Goal: Communication & Community: Answer question/provide support

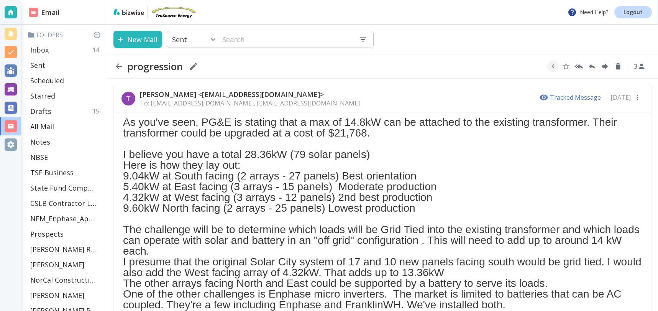
scroll to position [77, 0]
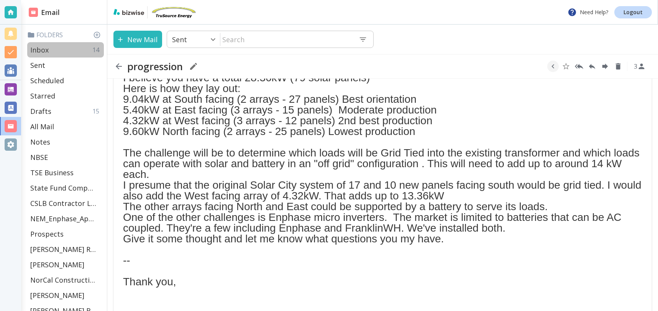
click at [46, 49] on p "Inbox" at bounding box center [39, 49] width 18 height 9
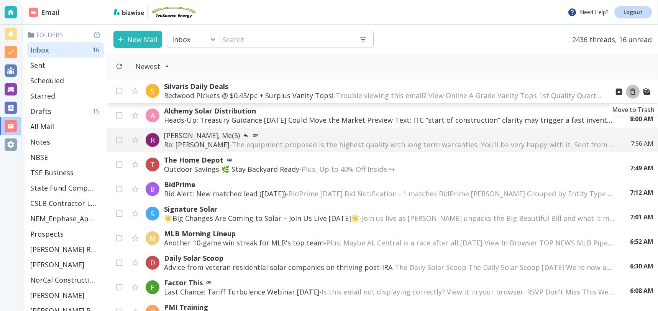
click at [632, 91] on icon "Move to Trash" at bounding box center [632, 91] width 8 height 8
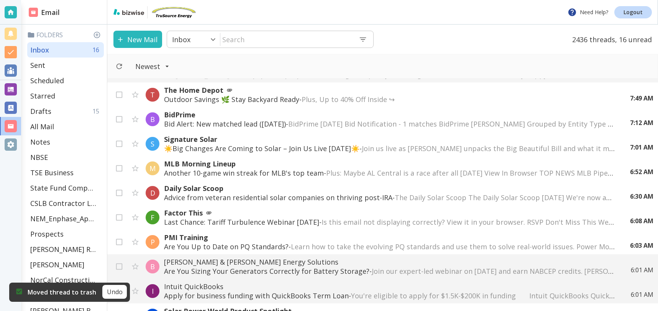
scroll to position [46, 0]
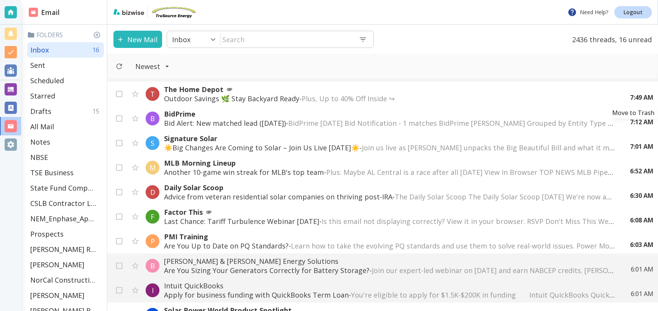
click at [0, 0] on icon "Move to Trash" at bounding box center [0, 0] width 0 height 0
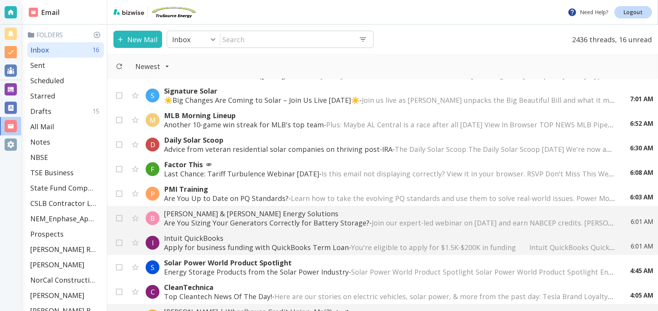
scroll to position [70, 0]
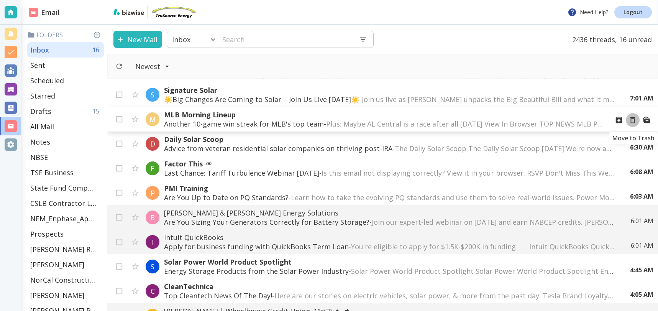
click at [633, 118] on icon "Move to Trash" at bounding box center [632, 120] width 5 height 7
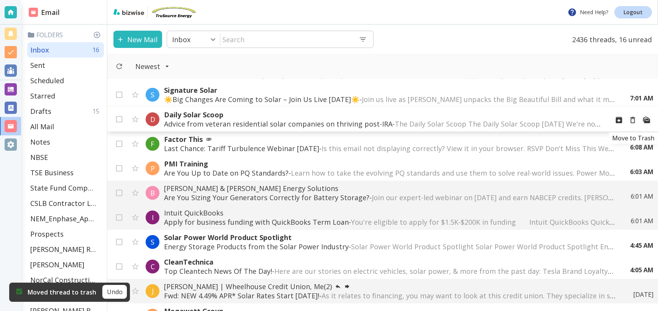
click at [633, 118] on icon "Move to Trash" at bounding box center [632, 120] width 5 height 7
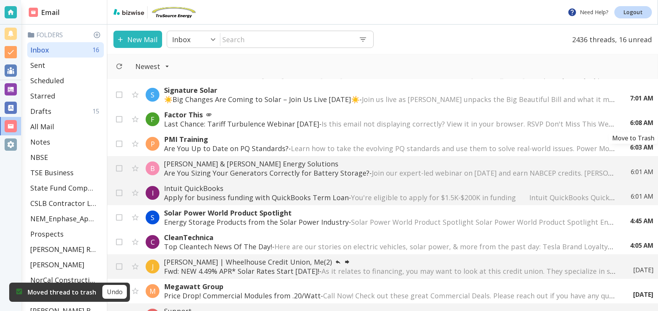
click at [0, 0] on icon "Move to Trash" at bounding box center [0, 0] width 0 height 0
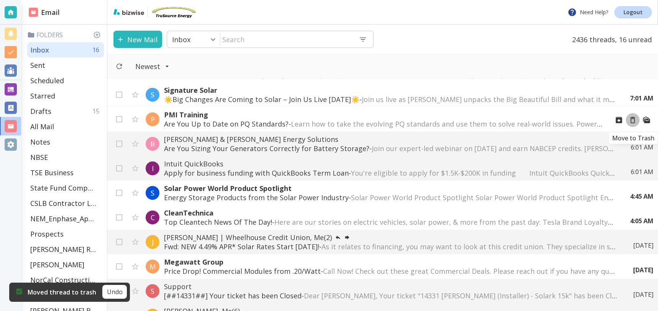
click at [632, 118] on icon "Move to Trash" at bounding box center [632, 120] width 8 height 8
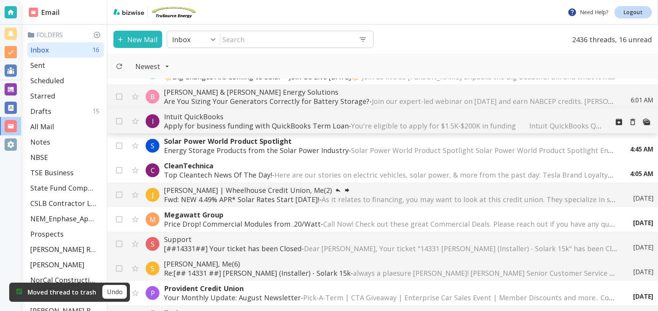
scroll to position [108, 0]
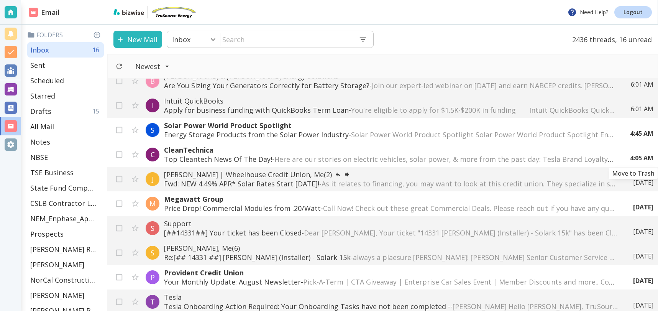
click at [634, 155] on div "4:05 AM" at bounding box center [638, 158] width 29 height 8
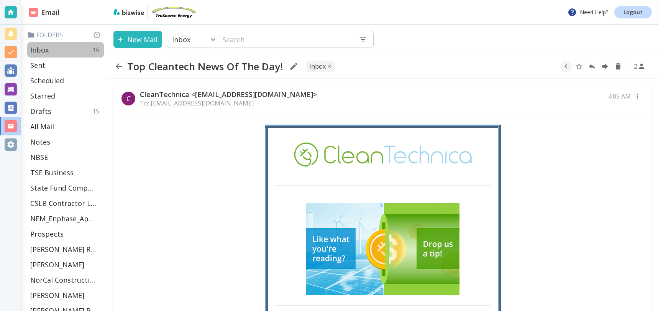
click at [44, 50] on p "Inbox" at bounding box center [39, 49] width 18 height 9
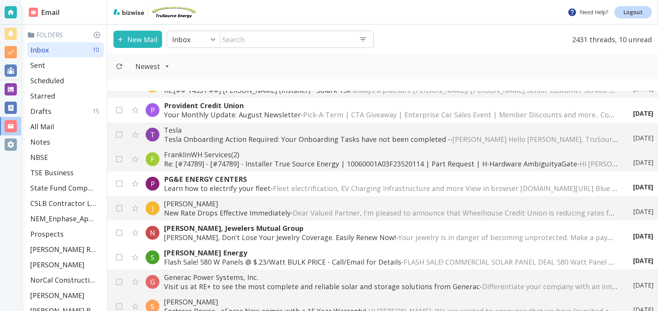
scroll to position [289, 0]
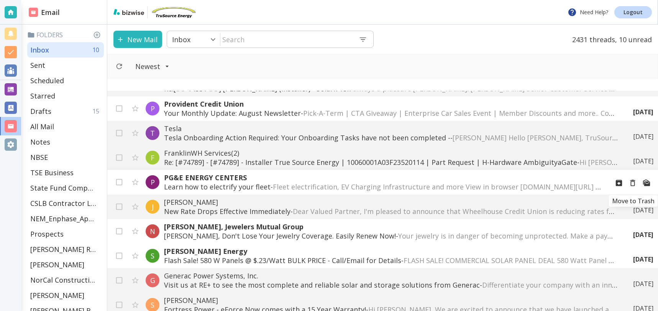
click at [633, 182] on icon "Move to Trash" at bounding box center [632, 182] width 8 height 8
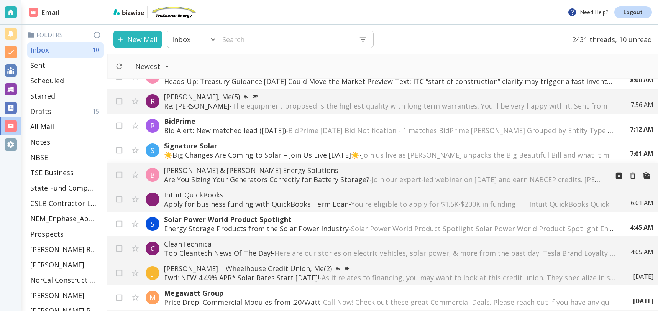
scroll to position [0, 0]
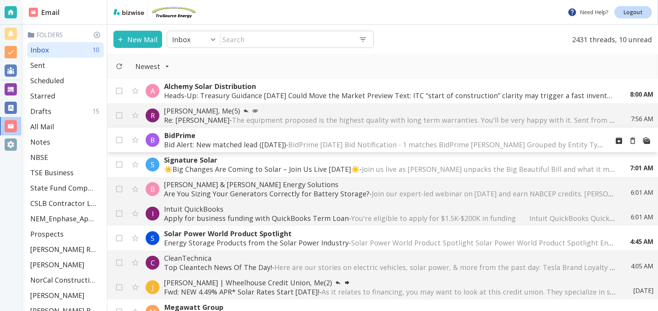
click at [470, 142] on span "BidPrime [DATE] Bid Notification - 1 matches BidPrime [PERSON_NAME] Grouped by …" at bounding box center [631, 144] width 687 height 9
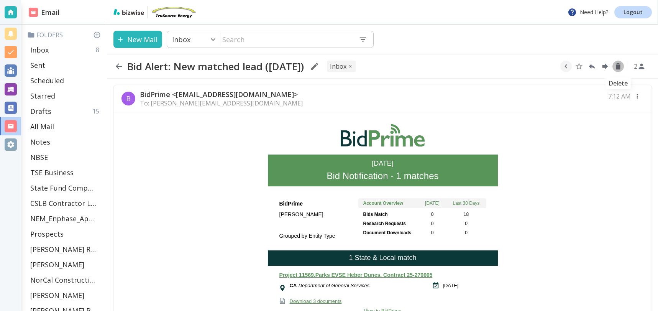
click at [619, 66] on icon "Delete" at bounding box center [618, 66] width 5 height 7
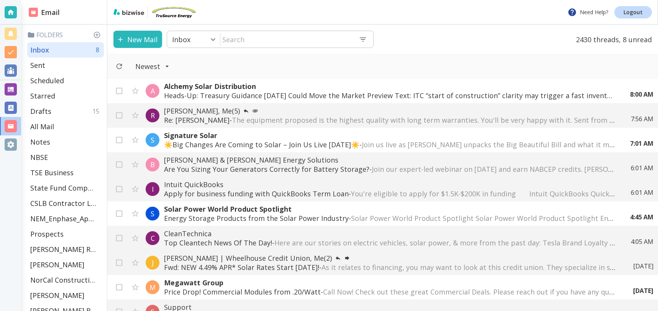
drag, startPoint x: 403, startPoint y: 147, endPoint x: 399, endPoint y: 140, distance: 7.9
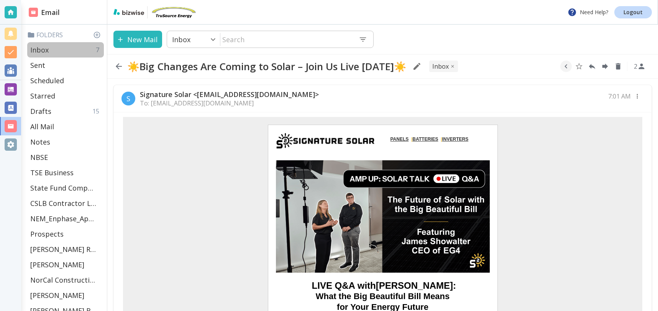
click at [46, 48] on p "Inbox" at bounding box center [39, 49] width 18 height 9
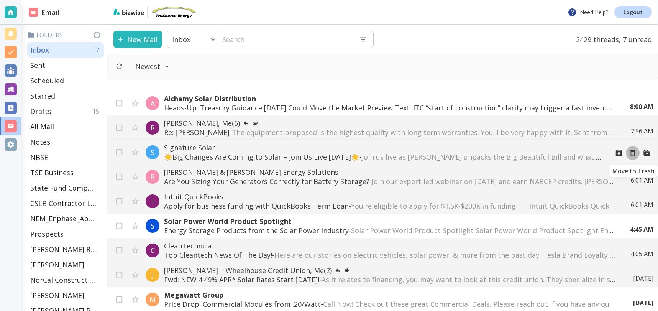
click at [633, 152] on icon "Move to Trash" at bounding box center [632, 153] width 8 height 8
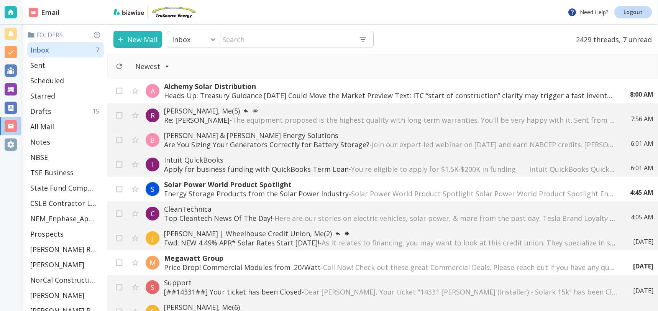
scroll to position [15, 0]
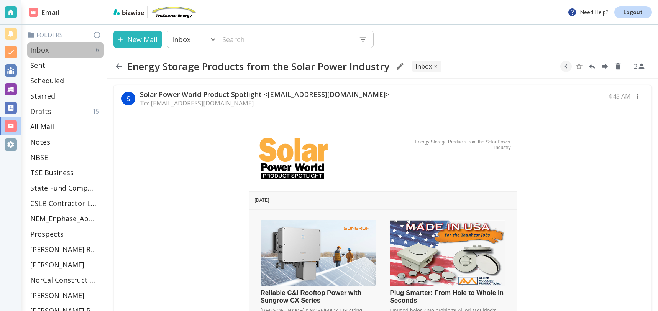
click at [44, 48] on p "Inbox" at bounding box center [39, 49] width 18 height 9
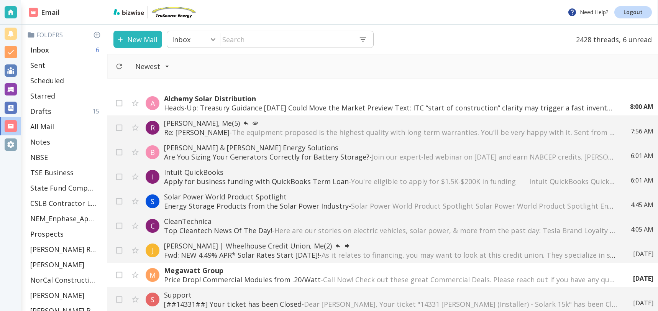
scroll to position [15, 0]
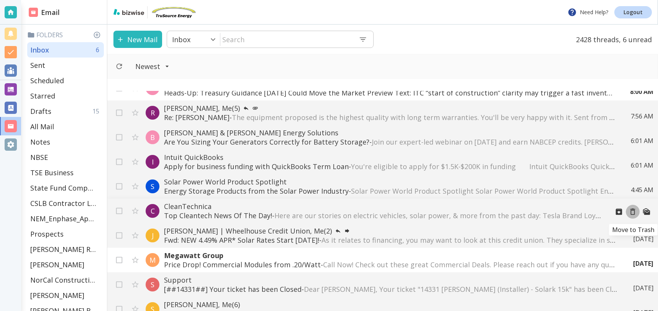
click at [634, 210] on icon "Move to Trash" at bounding box center [632, 211] width 8 height 8
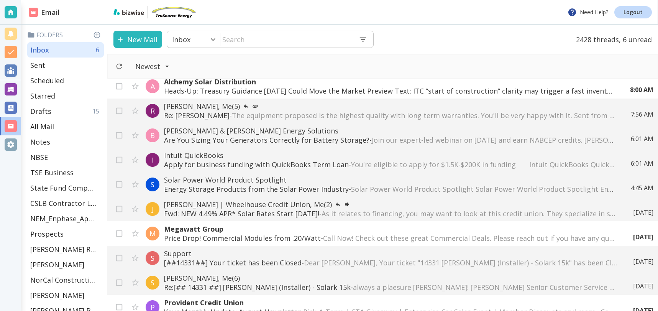
scroll to position [0, 0]
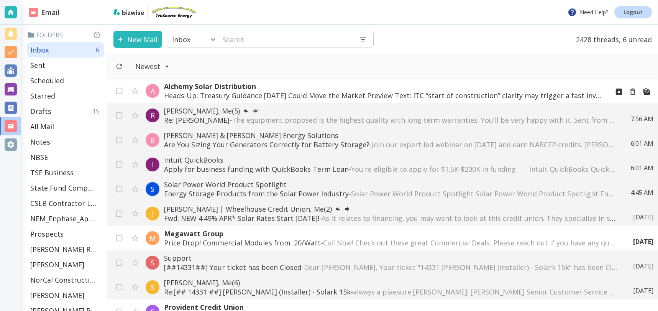
click at [358, 94] on p "Heads-Up: Treasury Guidance [DATE] Could Move the Market Preview Text: ITC “sta…" at bounding box center [383, 95] width 439 height 9
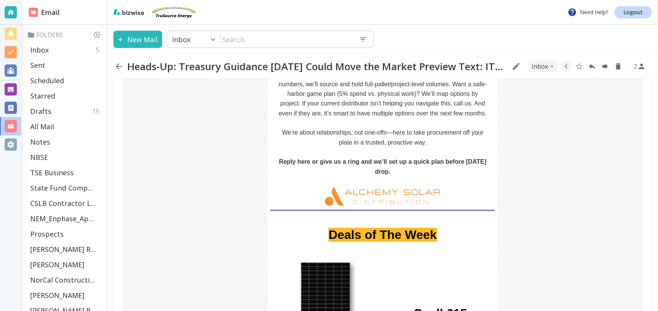
scroll to position [301, 0]
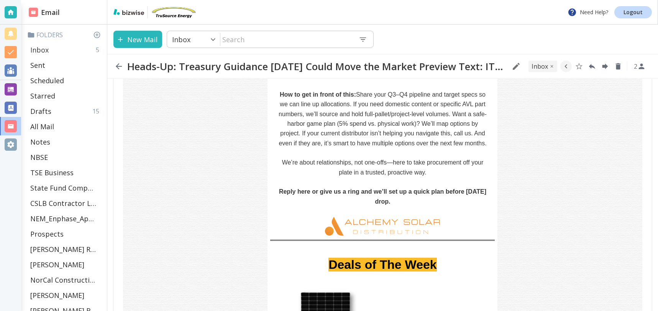
click at [44, 52] on p "Inbox" at bounding box center [39, 49] width 18 height 9
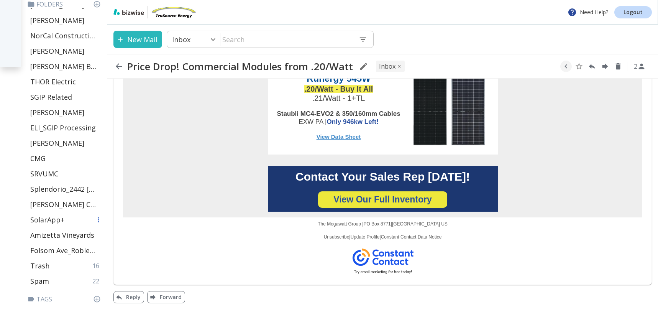
scroll to position [272, 0]
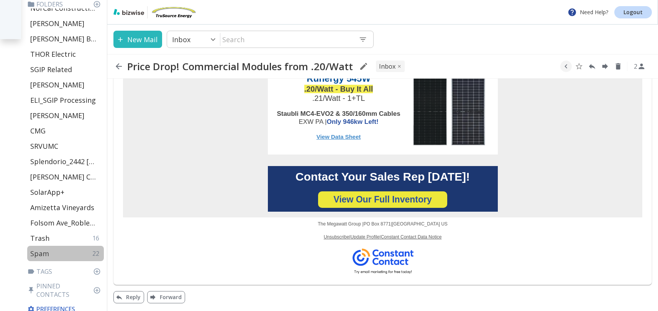
click at [47, 251] on p "Spam" at bounding box center [39, 253] width 19 height 9
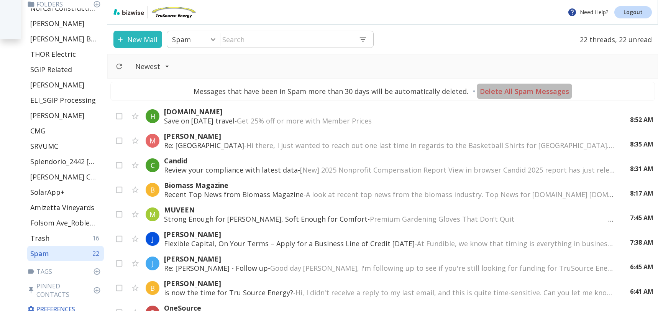
click at [540, 91] on p "Delete All Spam Messages" at bounding box center [524, 91] width 89 height 9
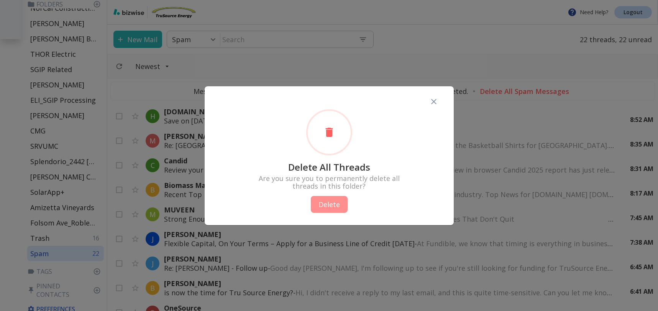
click at [336, 198] on button "Delete" at bounding box center [329, 204] width 37 height 17
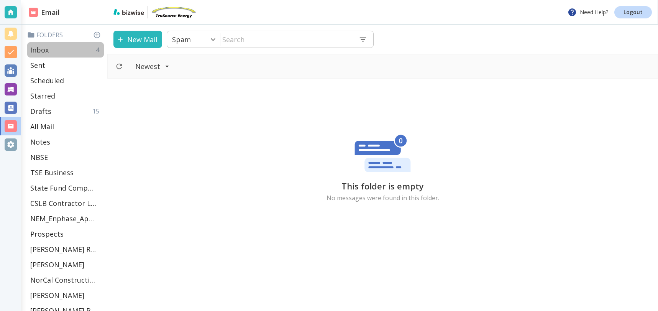
click at [46, 51] on p "Inbox" at bounding box center [39, 49] width 18 height 9
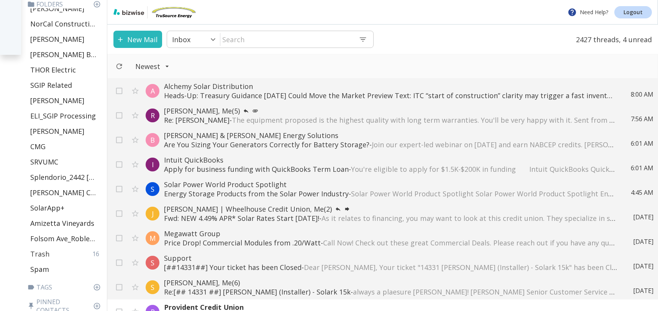
scroll to position [272, 0]
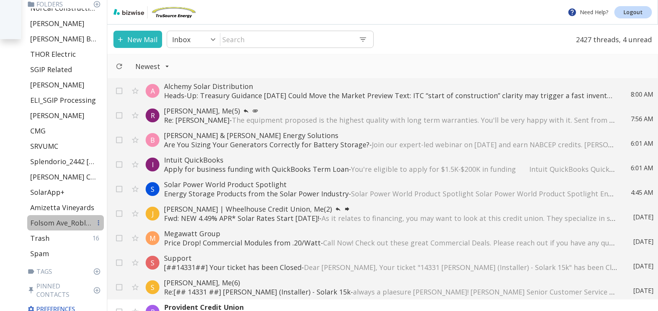
click at [67, 222] on p "Folsom Ave_Robleto" at bounding box center [60, 222] width 61 height 9
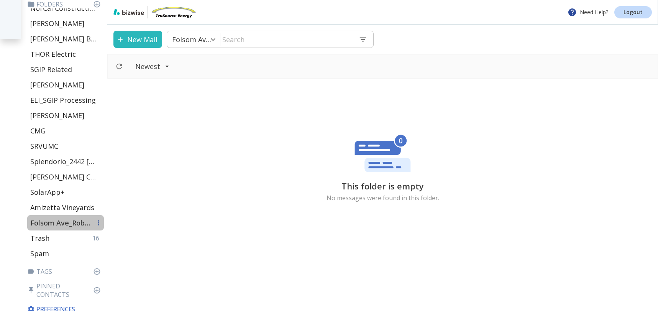
click at [54, 219] on p "Folsom Ave_Robleto" at bounding box center [60, 222] width 61 height 9
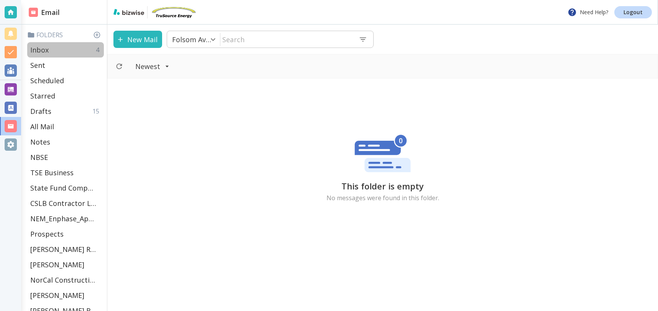
click at [53, 49] on div "Inbox 4" at bounding box center [65, 49] width 77 height 15
type input "0"
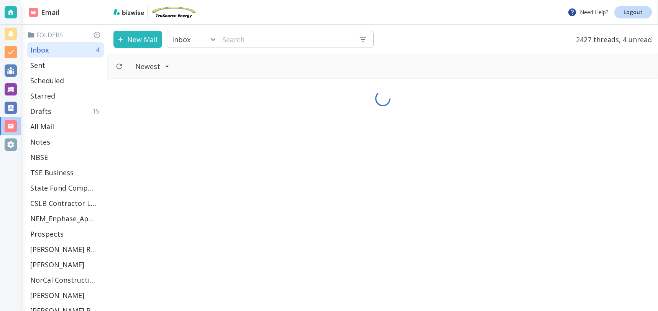
click at [247, 41] on input "text" at bounding box center [286, 39] width 132 height 16
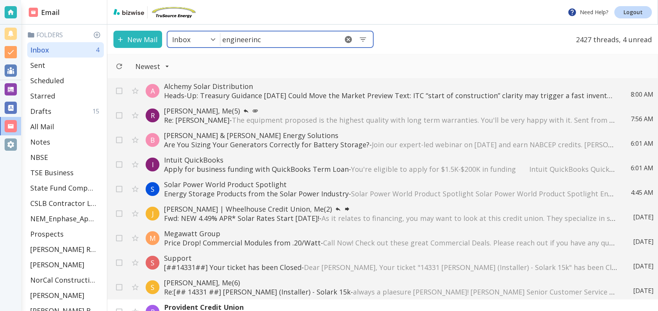
type input "engineerinc"
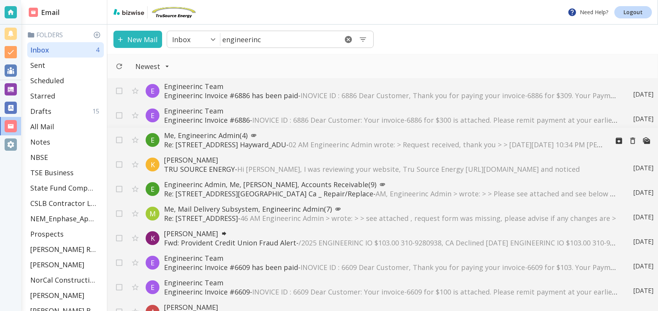
click at [356, 142] on span "02 AM Engineerinc Admin wrote: > Request received, thank you > > [DATE][DATE] 1…" at bounding box center [464, 144] width 352 height 9
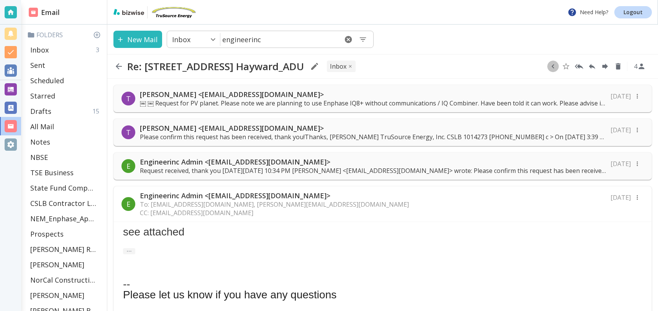
click at [552, 64] on icon "button" at bounding box center [552, 66] width 8 height 8
click at [549, 65] on icon "Move to Folder" at bounding box center [549, 67] width 7 height 6
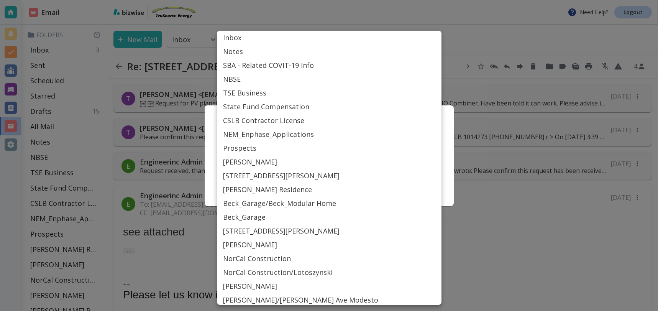
drag, startPoint x: 274, startPoint y: 157, endPoint x: 279, endPoint y: 162, distance: 6.5
click at [274, 0] on body "Need Help? Logout Email Folders Inbox 3 Sent Scheduled Starred Drafts 15 All Ma…" at bounding box center [329, 0] width 658 height 0
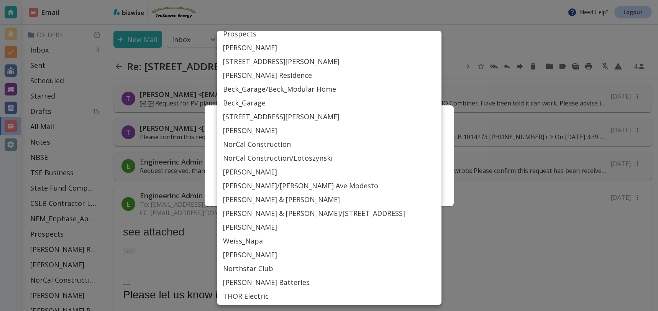
scroll to position [347, 0]
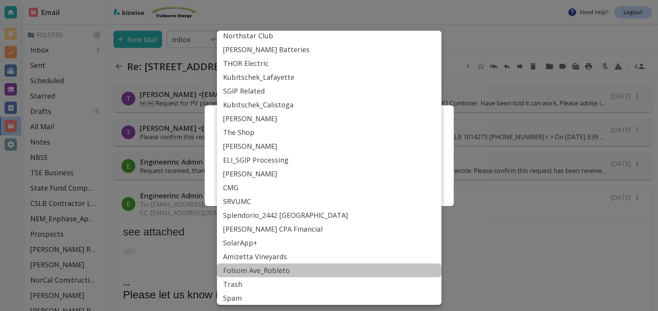
click at [257, 271] on li "Folsom Ave_Robleto" at bounding box center [329, 270] width 224 height 14
type input "Label_82"
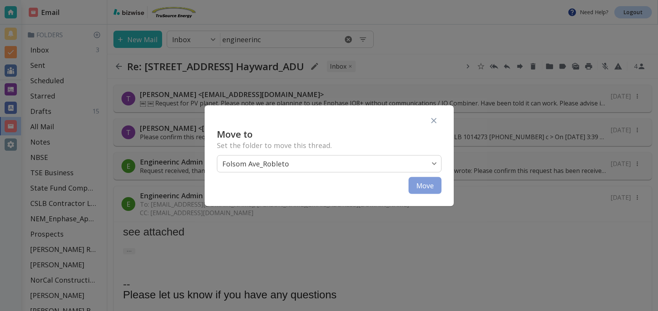
click at [421, 188] on button "Move" at bounding box center [424, 185] width 33 height 17
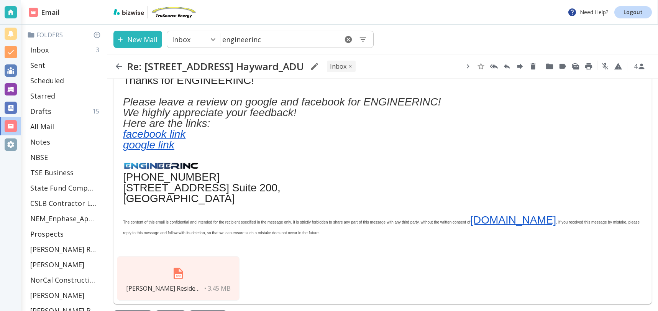
scroll to position [255, 0]
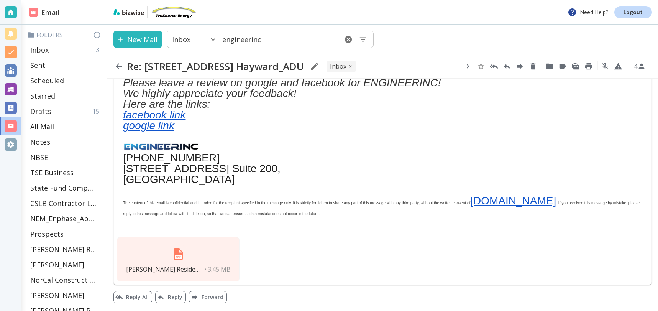
click at [181, 257] on img at bounding box center [178, 254] width 18 height 18
click at [133, 299] on button "Reply All" at bounding box center [132, 297] width 39 height 12
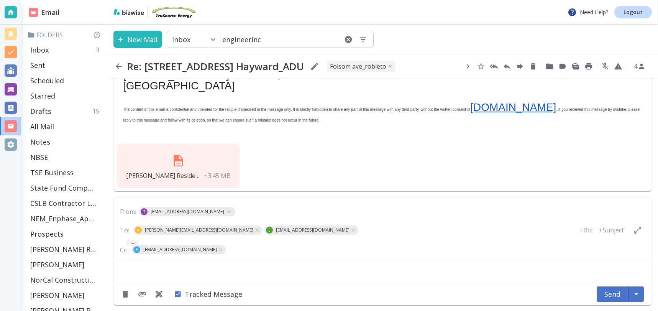
type textarea "<div class="bizwise_content"></div><div class="gmail_signature"><br>--<br><p>Th…"
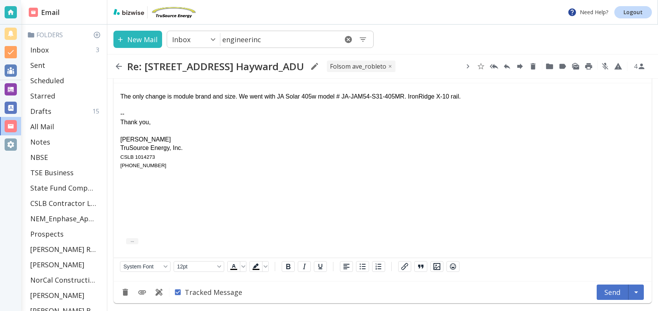
scroll to position [525, 0]
click at [611, 291] on button "Send" at bounding box center [612, 291] width 32 height 15
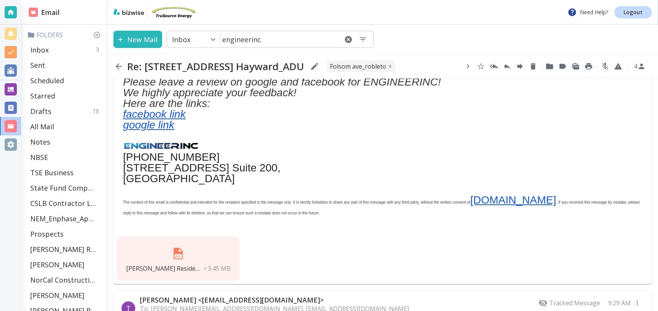
scroll to position [346, 0]
